Goal: Transaction & Acquisition: Book appointment/travel/reservation

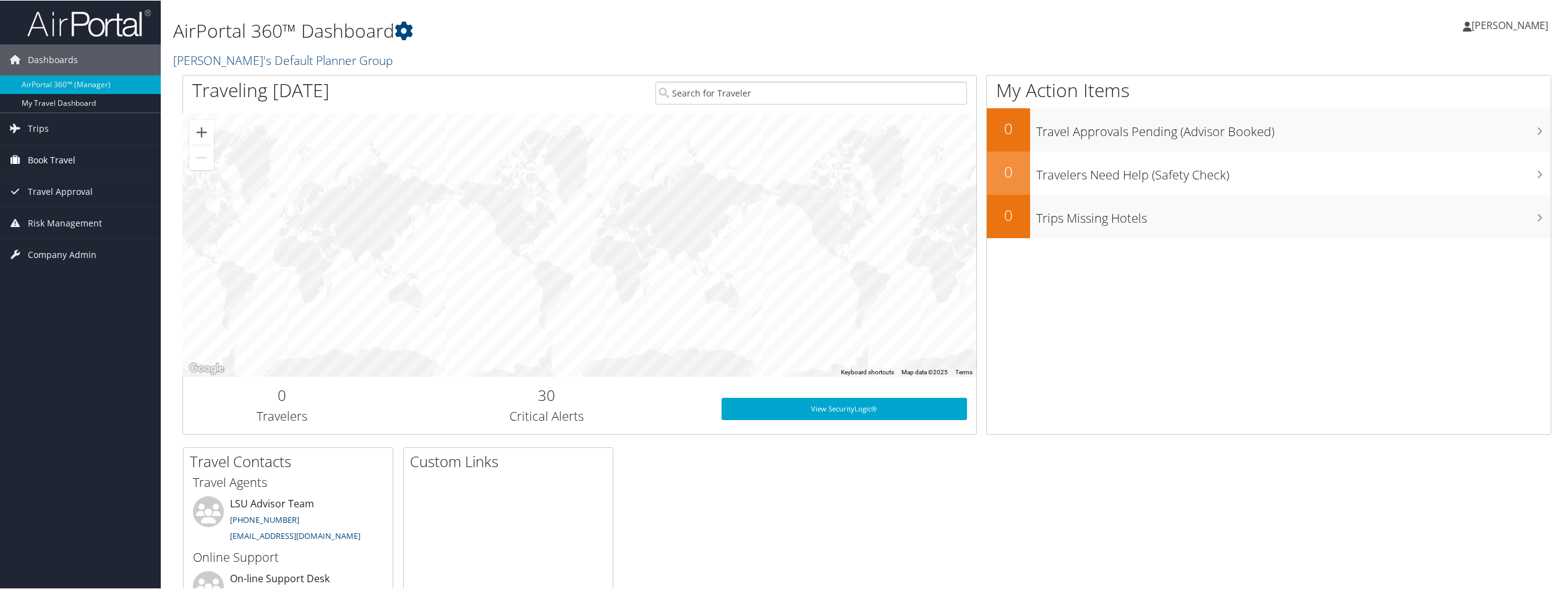
click at [58, 165] on span "Book Travel" at bounding box center [52, 160] width 48 height 31
click at [71, 194] on link "Book/Manage Online Trips" at bounding box center [80, 203] width 161 height 19
